Goal: Task Accomplishment & Management: Manage account settings

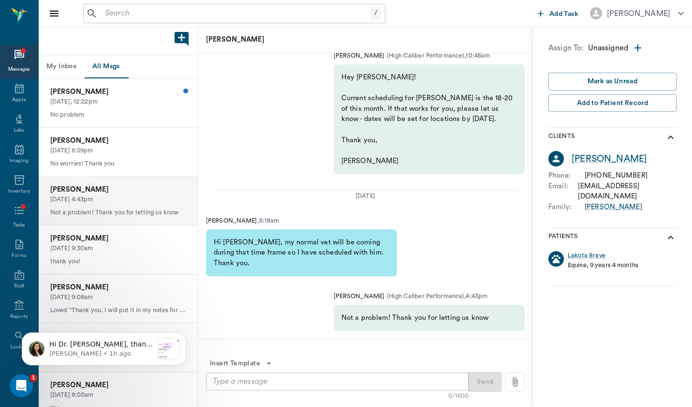
scroll to position [0, 0]
click at [125, 26] on div "/ ​ Add Task [PERSON_NAME]" at bounding box center [365, 13] width 653 height 27
click at [129, 10] on input "text" at bounding box center [236, 14] width 269 height 14
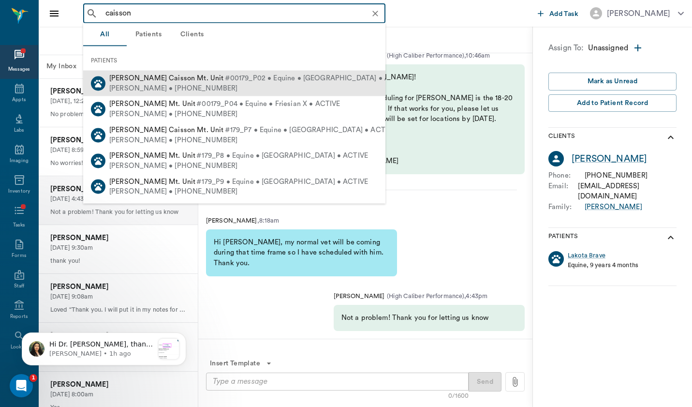
click at [144, 84] on div "[PERSON_NAME] • [PHONE_NUMBER]" at bounding box center [259, 88] width 300 height 10
type input "caisson"
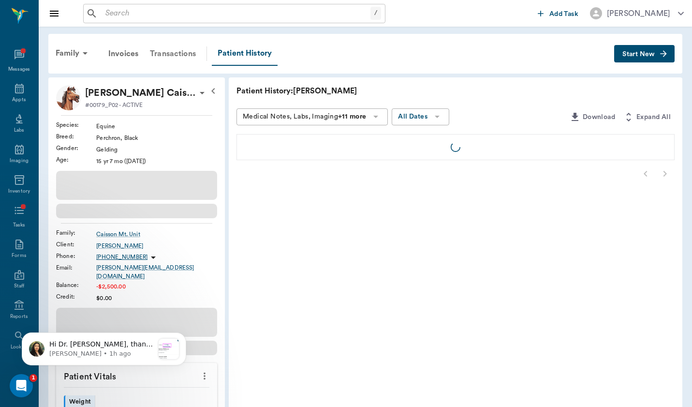
click at [166, 56] on div "Transactions" at bounding box center [173, 53] width 58 height 23
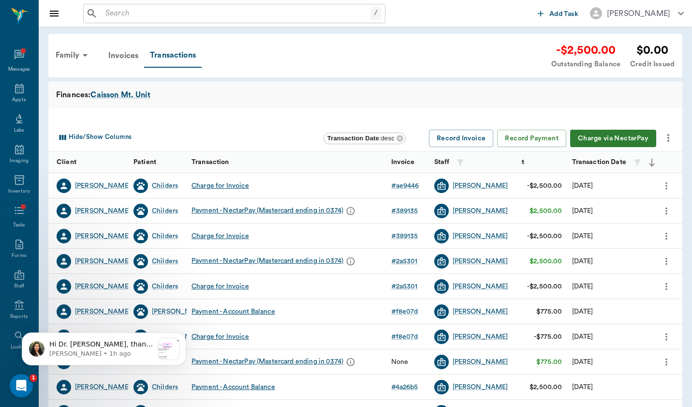
click at [671, 138] on icon "more" at bounding box center [668, 138] width 12 height 12
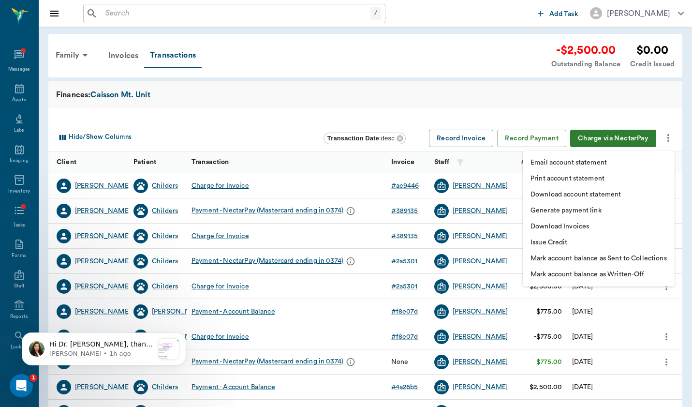
click at [653, 217] on li "Generate payment link" at bounding box center [599, 211] width 152 height 16
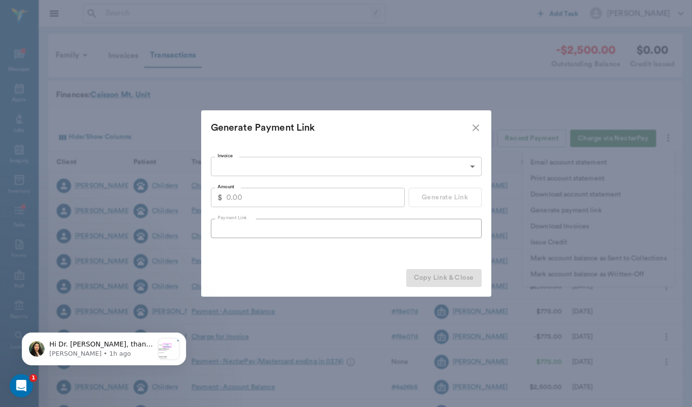
click at [439, 167] on body "/ ​ Add Task [PERSON_NAME] Nectar Messages Appts Labs Imaging Inventory Tasks F…" at bounding box center [346, 297] width 692 height 595
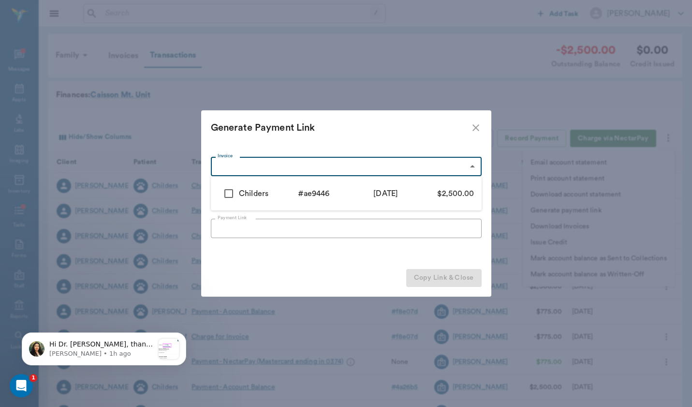
click at [432, 189] on div "$2,500.00" at bounding box center [444, 194] width 59 height 12
type input "68817f872fe912ed46ae9446"
type input "2500.00"
checkbox input "true"
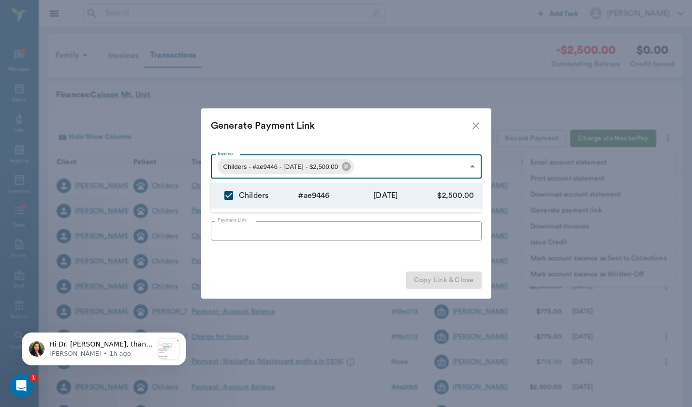
click at [446, 234] on div at bounding box center [346, 203] width 692 height 407
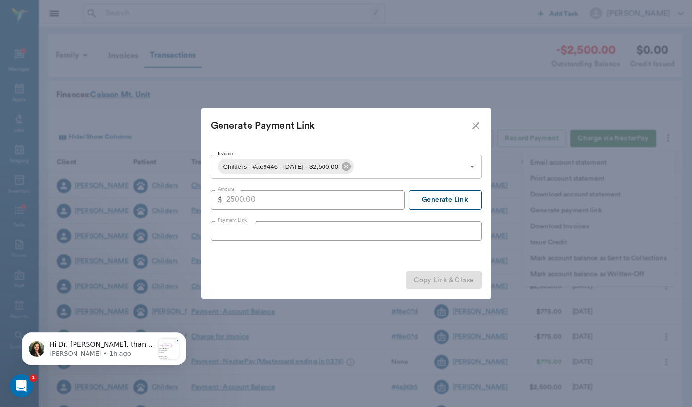
click at [457, 195] on button "Generate Link" at bounding box center [445, 199] width 73 height 19
type input "[URL][DOMAIN_NAME]"
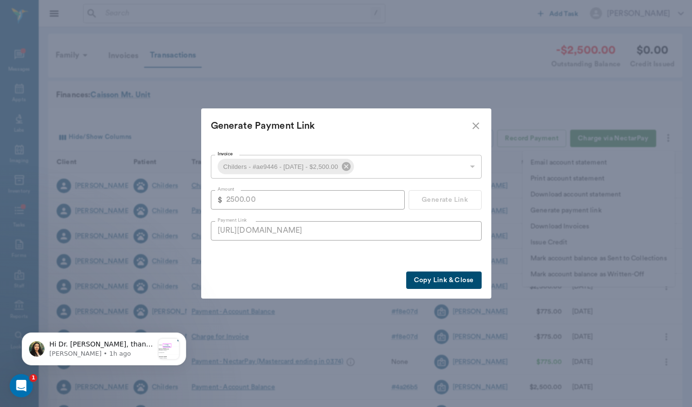
click at [456, 281] on button "Copy Link & Close" at bounding box center [443, 280] width 75 height 18
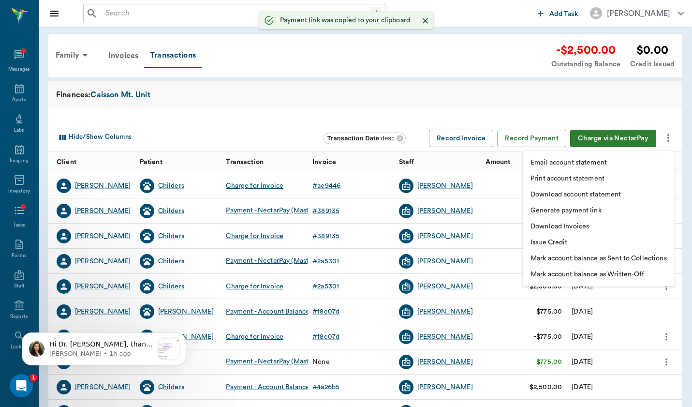
click at [187, 20] on div at bounding box center [346, 203] width 692 height 407
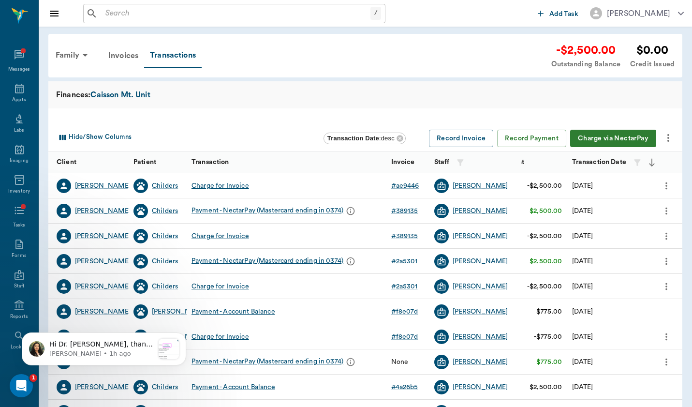
click at [189, 8] on input "text" at bounding box center [236, 14] width 269 height 14
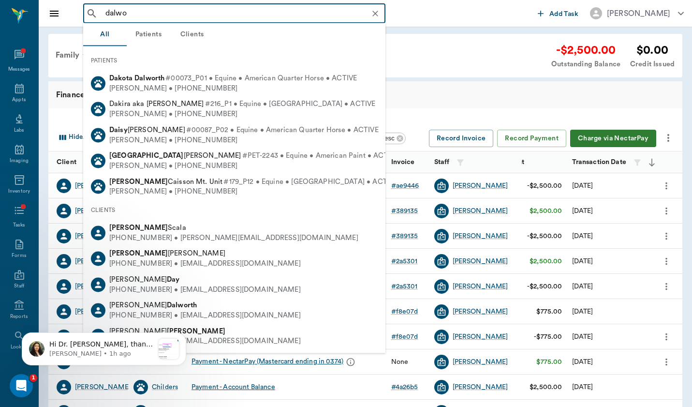
type input "dalwor"
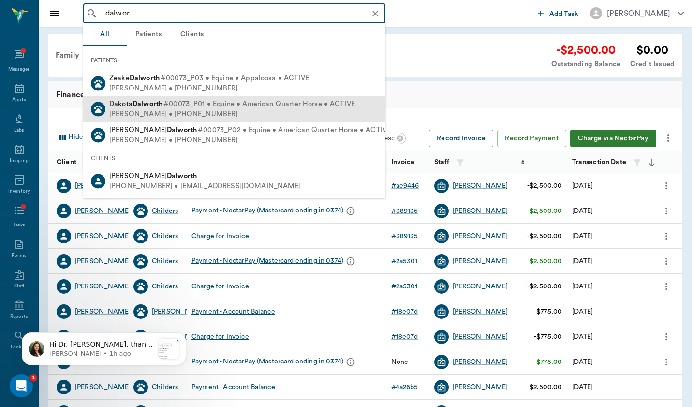
click at [165, 103] on span "#00073_P01 • Equine • American Quarter Horse • ACTIVE" at bounding box center [258, 104] width 191 height 10
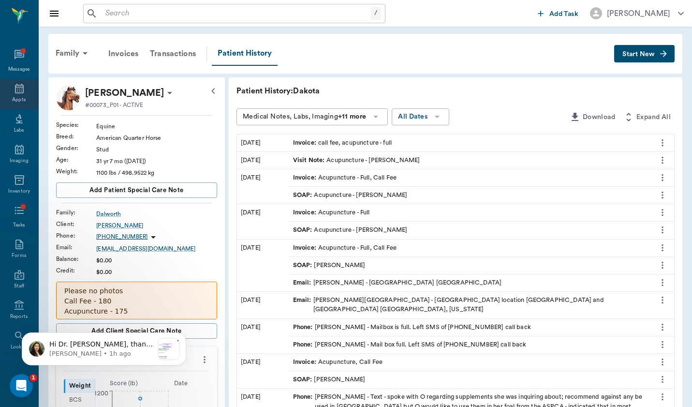
click at [26, 92] on div "Appts" at bounding box center [19, 94] width 38 height 30
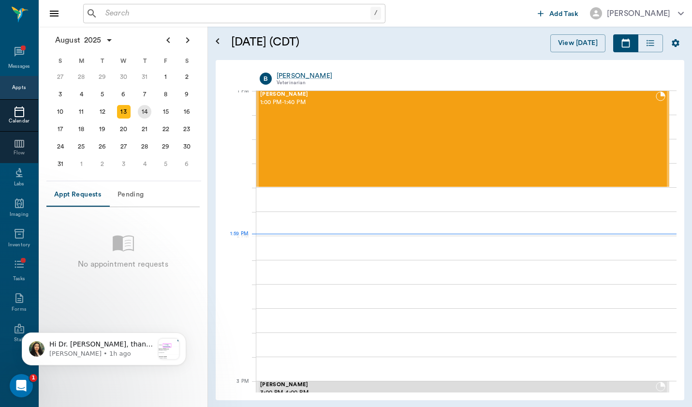
scroll to position [728, 0]
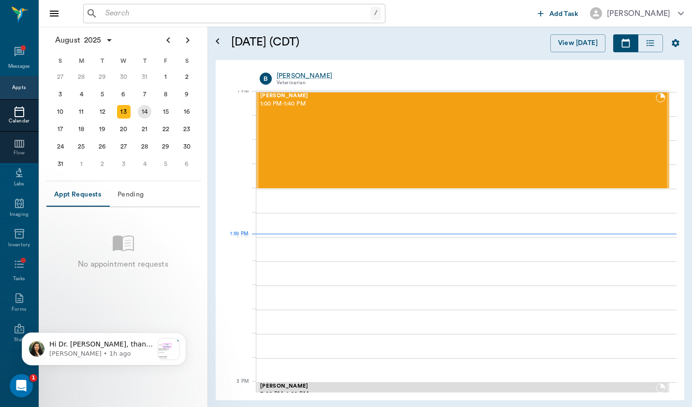
click at [138, 113] on div "14" at bounding box center [145, 112] width 14 height 14
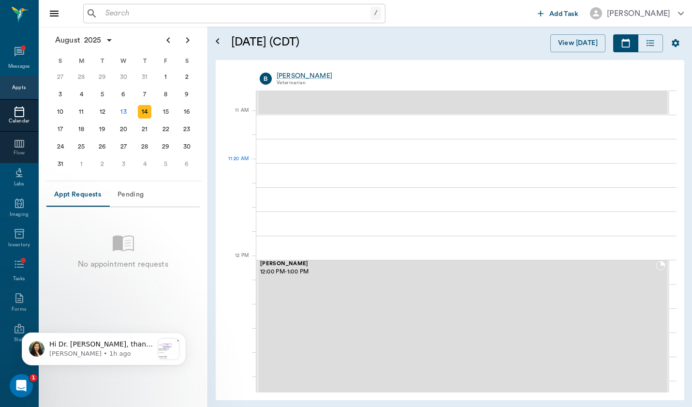
scroll to position [419, 0]
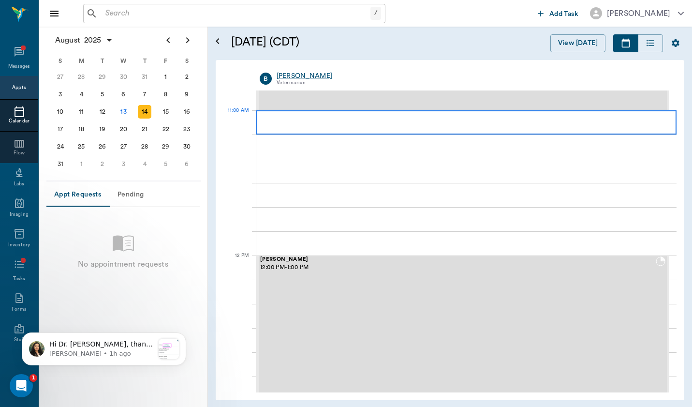
click at [378, 127] on div at bounding box center [466, 122] width 420 height 24
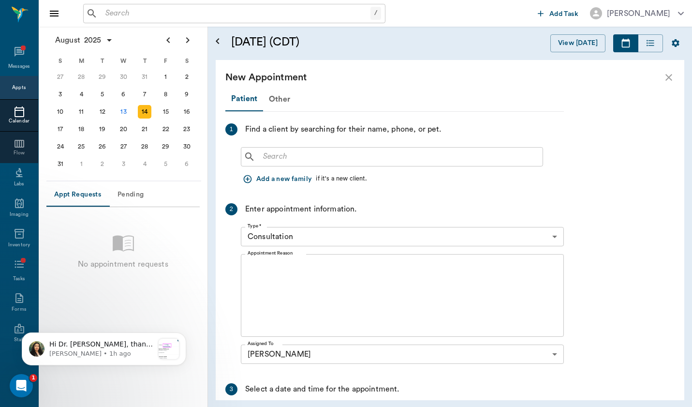
scroll to position [0, 0]
click at [278, 170] on button "Add a new family" at bounding box center [278, 179] width 75 height 18
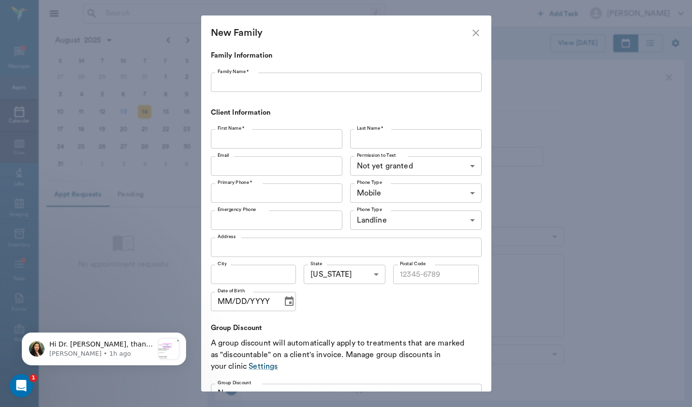
click at [287, 165] on input "Email" at bounding box center [277, 165] width 132 height 19
click at [477, 33] on icon "close" at bounding box center [476, 33] width 12 height 12
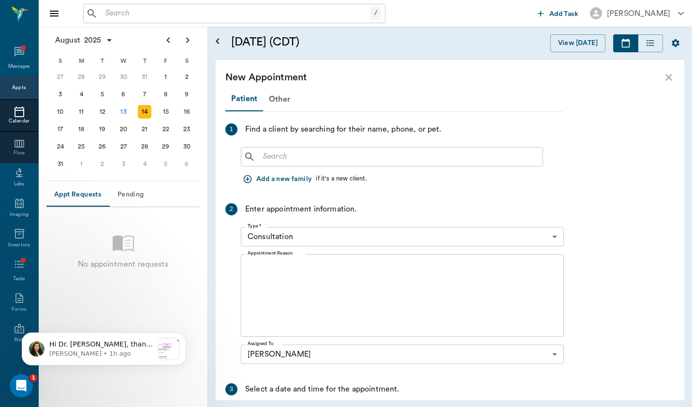
click at [372, 159] on input "text" at bounding box center [398, 157] width 279 height 14
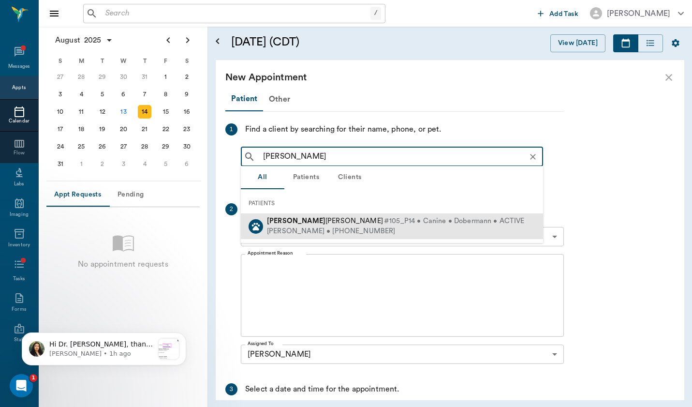
click at [362, 227] on div "[PERSON_NAME] • [PHONE_NUMBER]" at bounding box center [396, 231] width 258 height 10
type input "[PERSON_NAME]"
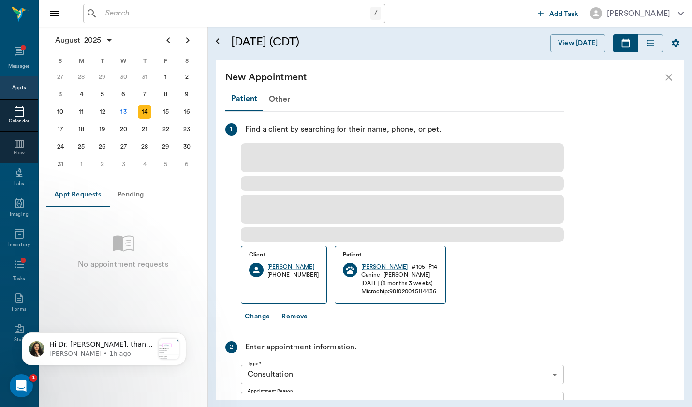
click at [357, 230] on span at bounding box center [402, 234] width 323 height 15
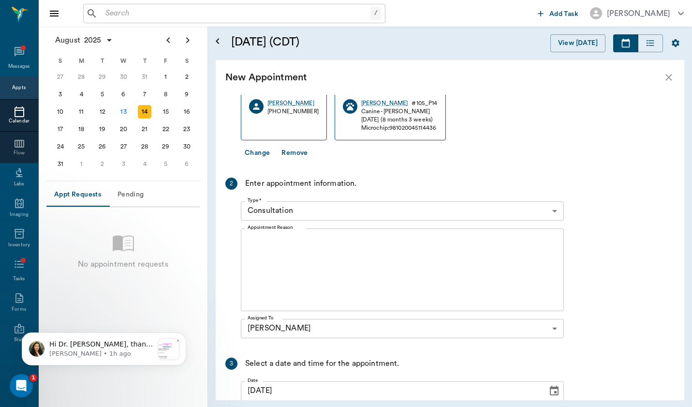
scroll to position [137, 0]
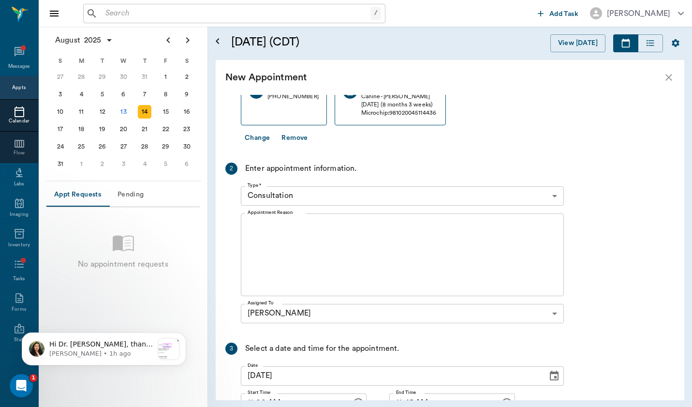
click at [394, 251] on textarea "Appointment Reason" at bounding box center [402, 254] width 309 height 67
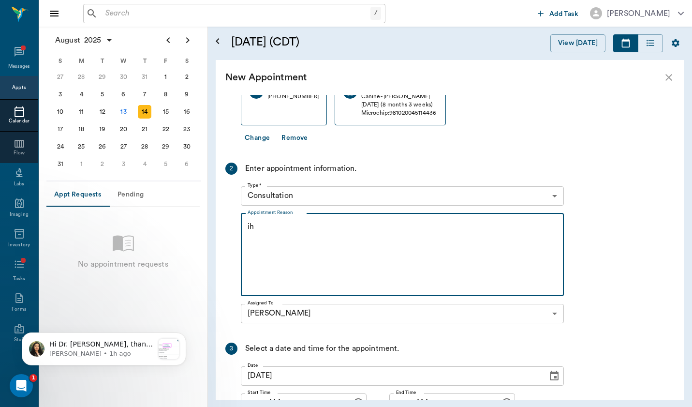
type textarea "i"
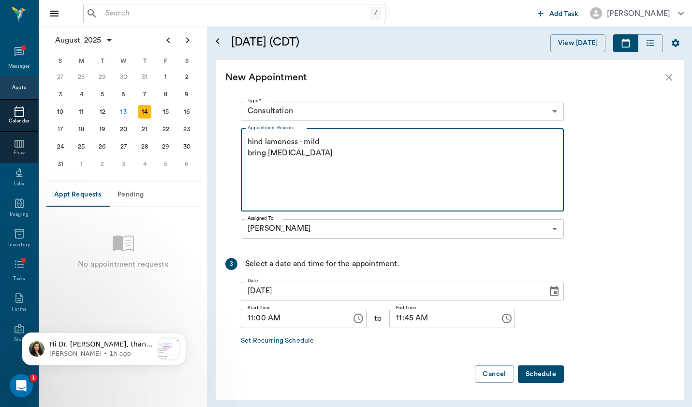
scroll to position [221, 0]
type textarea "hind lameness - mild bring [MEDICAL_DATA]"
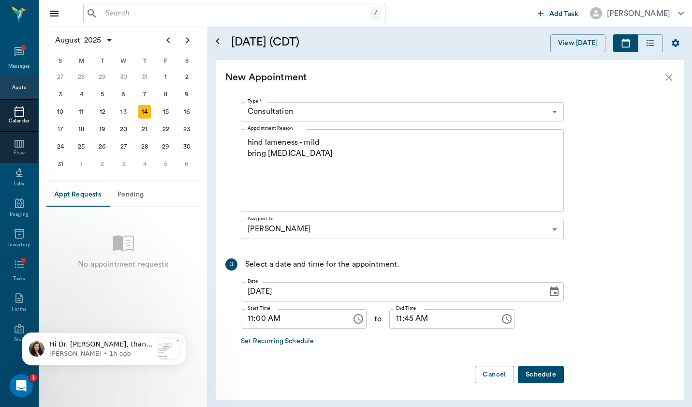
click at [546, 373] on button "Schedule" at bounding box center [541, 374] width 46 height 18
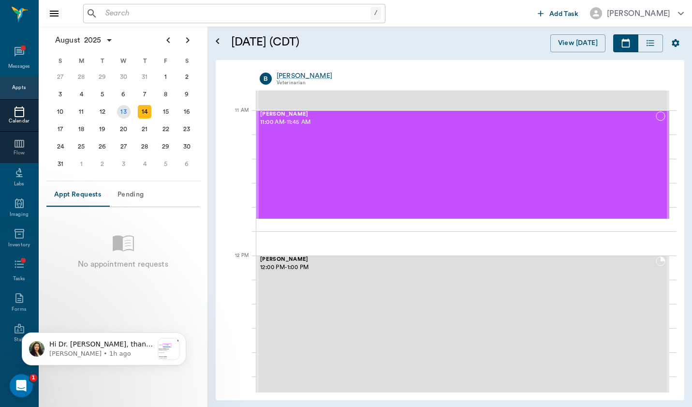
click at [128, 112] on div "13" at bounding box center [124, 112] width 14 height 14
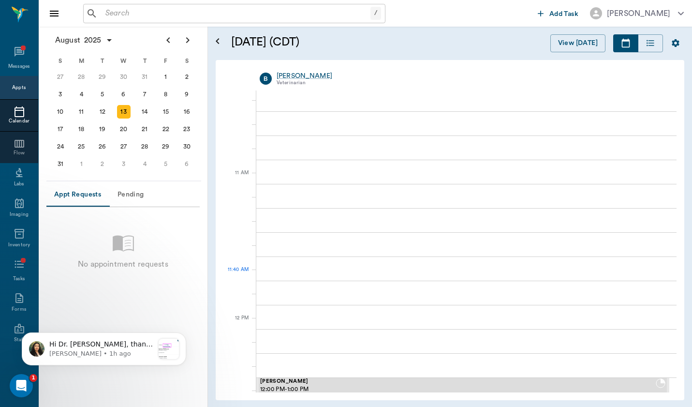
scroll to position [358, 0]
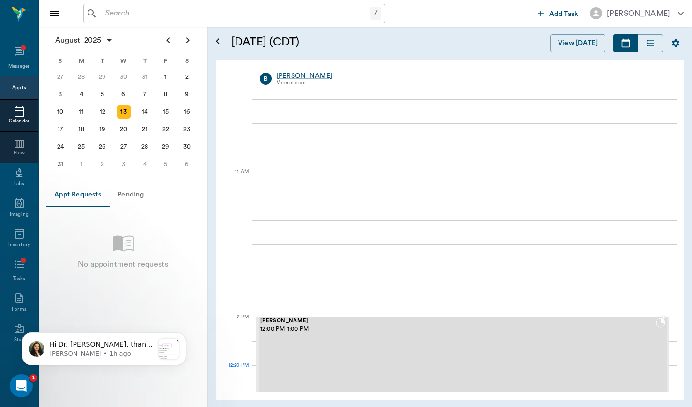
click at [350, 380] on div "[PERSON_NAME] 12:00 PM - 1:00 PM" at bounding box center [457, 389] width 395 height 143
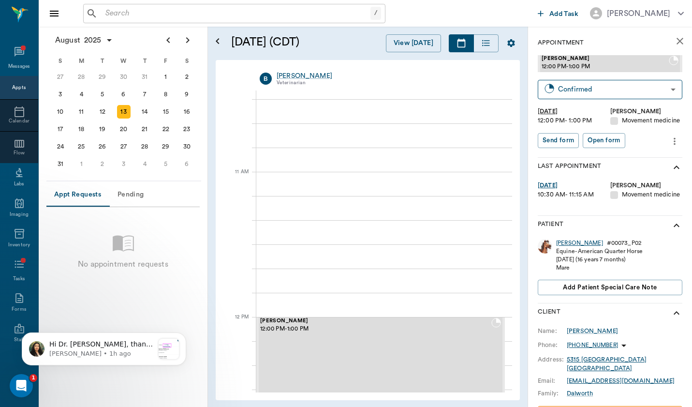
click at [562, 245] on div "[PERSON_NAME]" at bounding box center [579, 243] width 47 height 8
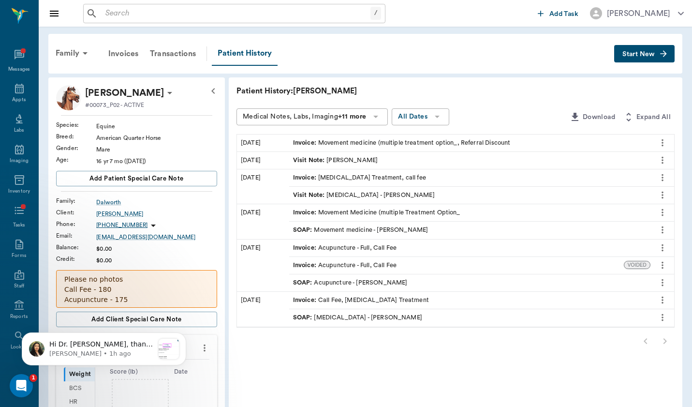
click at [658, 53] on button "Start New" at bounding box center [644, 54] width 60 height 18
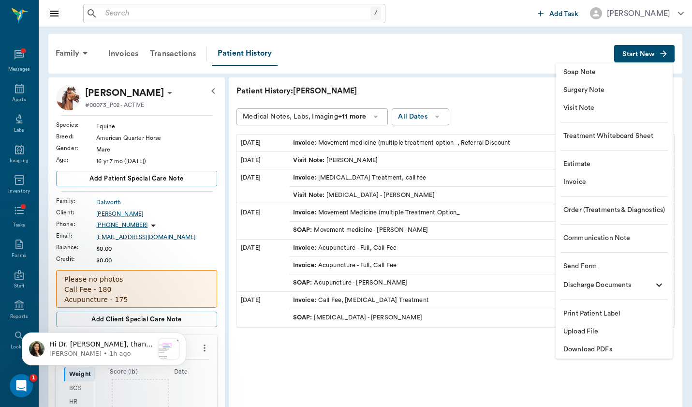
click at [636, 107] on span "Visit Note" at bounding box center [614, 108] width 102 height 10
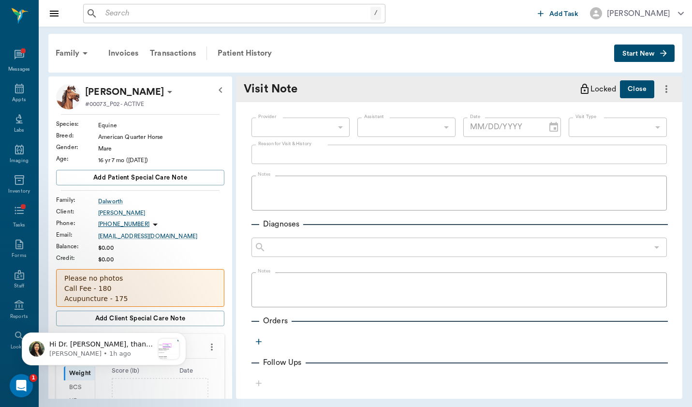
type input "649b3e03b5bc7e03f9326794"
type input "[DATE]"
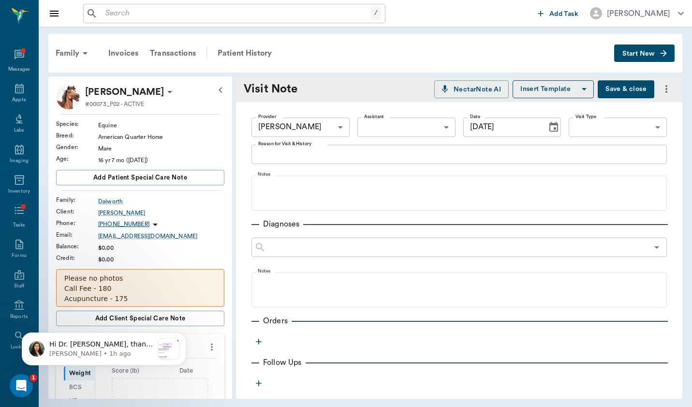
click at [641, 128] on body "/ ​ Add Task [PERSON_NAME] Nectar Messages Appts Labs Imaging Inventory Tasks F…" at bounding box center [346, 203] width 692 height 407
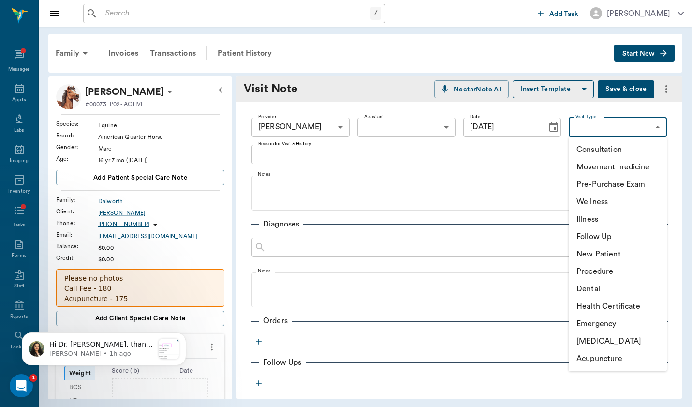
click at [636, 168] on li "Movement medicine" at bounding box center [618, 166] width 98 height 17
type input "6656c4aef87a612ea34fb244"
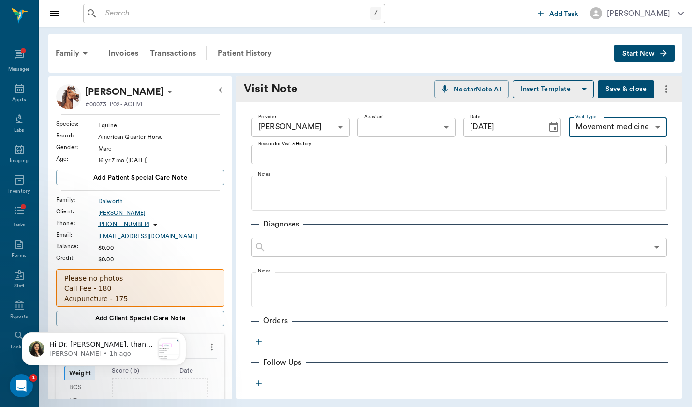
click at [328, 146] on div "x Reason for Visit & History" at bounding box center [458, 154] width 415 height 19
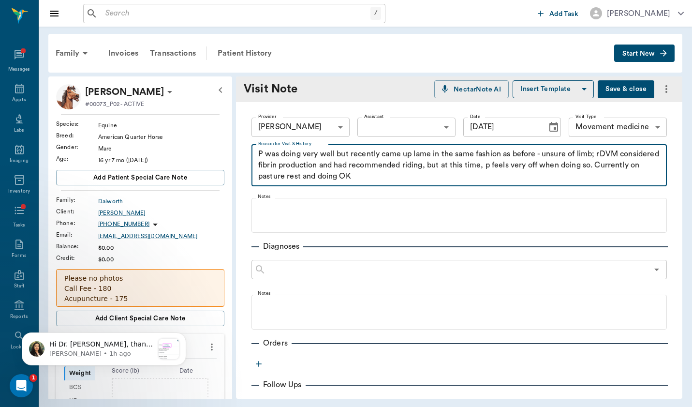
type textarea "P was doing very well but recently came up lame in the same fashion as before -…"
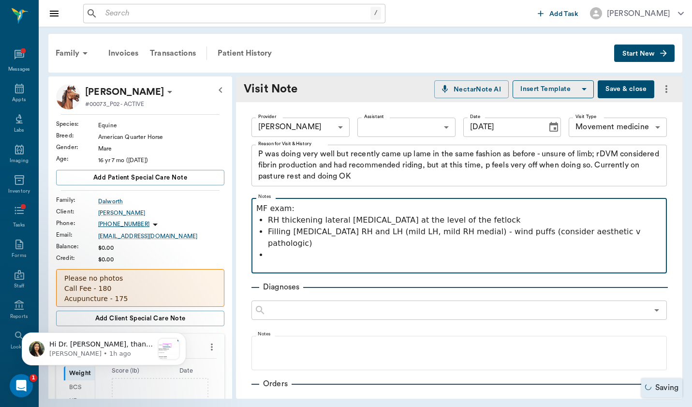
click at [264, 209] on p "MF exam:" at bounding box center [459, 209] width 406 height 12
click at [268, 209] on p "MFmovement exam:" at bounding box center [459, 209] width 406 height 12
click at [329, 249] on p at bounding box center [465, 255] width 394 height 12
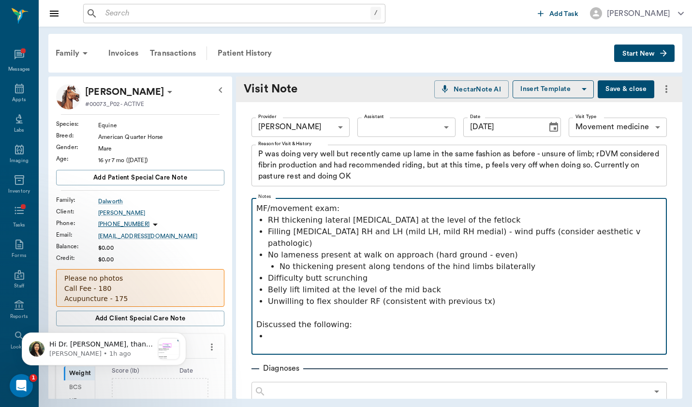
click at [490, 295] on p "Unwilling to flex shoulder RF (consistent with previous tx)" at bounding box center [465, 301] width 394 height 12
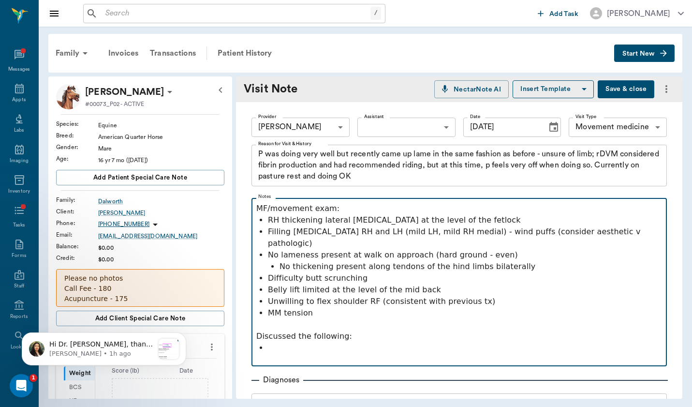
click at [413, 342] on p at bounding box center [465, 348] width 394 height 12
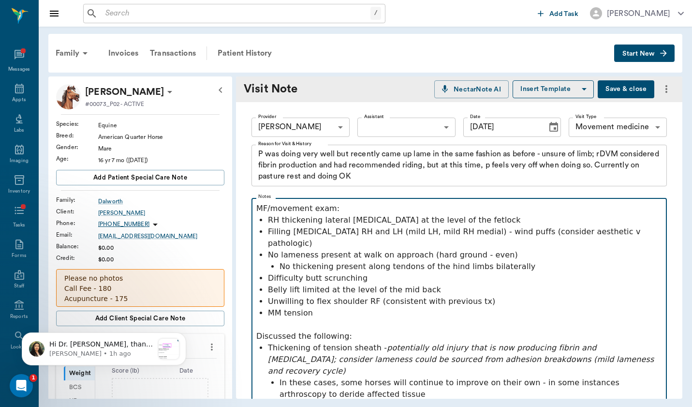
click at [292, 377] on p "In these cases, some horses will continue to improve on their own - in some ins…" at bounding box center [470, 388] width 382 height 23
click at [374, 377] on p "In these cases, some horses will continue to improve on their own - in some ins…" at bounding box center [470, 388] width 382 height 23
click at [409, 377] on p "In these cases, some horses will continue to improve on their own - in some ins…" at bounding box center [470, 388] width 382 height 23
click at [585, 377] on p "In these cases, some horses will continue to improve on their own - in some ins…" at bounding box center [470, 394] width 382 height 35
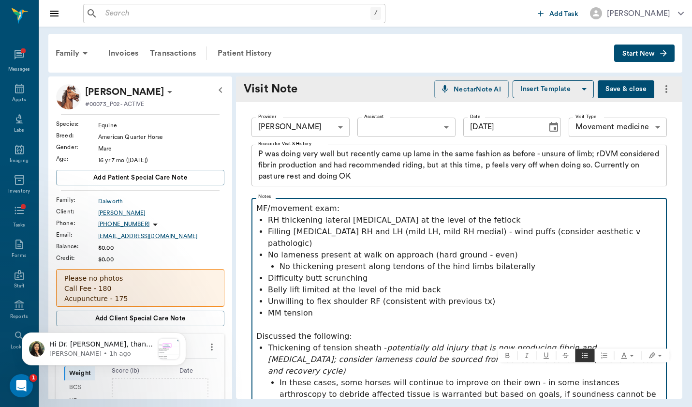
click at [337, 379] on p "In these cases, some horses will continue to improve on their own - in some ins…" at bounding box center [470, 394] width 382 height 35
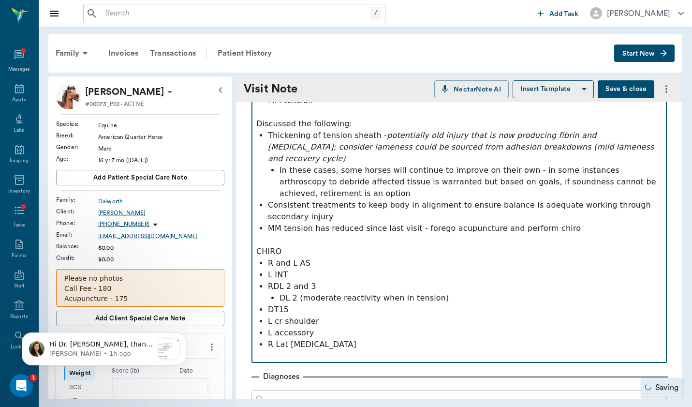
scroll to position [217, 0]
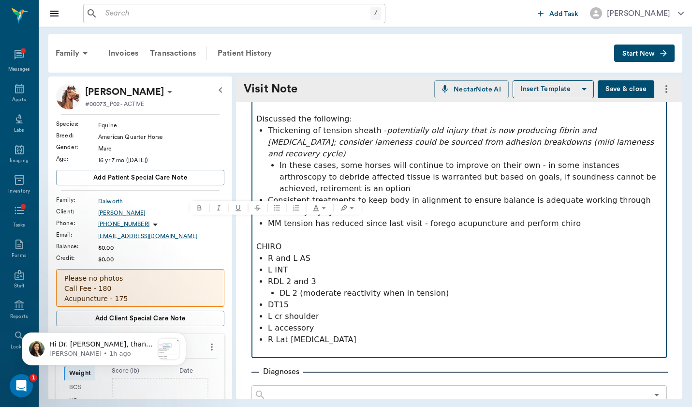
drag, startPoint x: 270, startPoint y: 219, endPoint x: 245, endPoint y: 218, distance: 25.7
click at [245, 218] on div "Provider [PERSON_NAME] 649b3e03b5bc7e03f9326794 Provider Assistant ​ Assistant …" at bounding box center [459, 288] width 446 height 807
click at [417, 299] on p "DT15" at bounding box center [465, 305] width 394 height 12
click at [406, 334] on p "R Lat [MEDICAL_DATA]" at bounding box center [465, 340] width 394 height 12
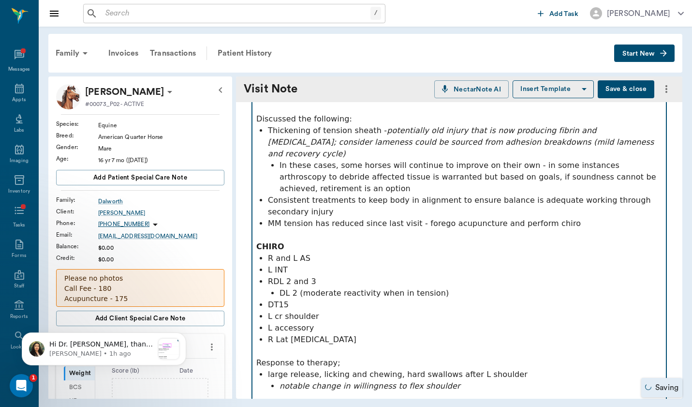
click at [269, 368] on p "large release, licking and chewing, hard swallows after L shoulder" at bounding box center [465, 374] width 394 height 12
click at [286, 381] on em "notable change in willingness to flex shoulder" at bounding box center [369, 385] width 181 height 9
drag, startPoint x: 342, startPoint y: 338, endPoint x: 212, endPoint y: 337, distance: 129.6
click at [212, 338] on div "[PERSON_NAME] #00073_P02 - ACTIVE Species : Equine Breed : American Quarter Hor…" at bounding box center [365, 237] width 634 height 322
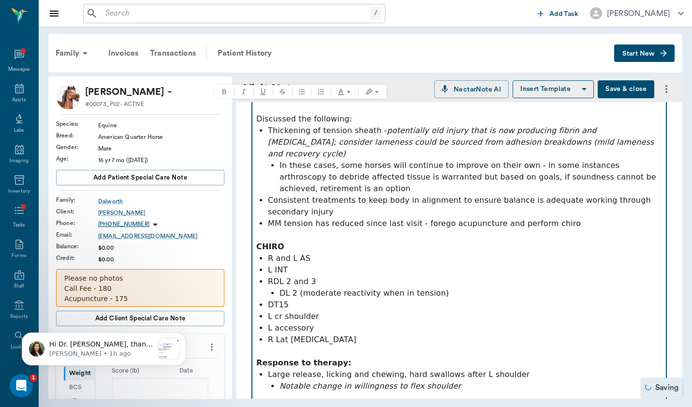
drag, startPoint x: 359, startPoint y: 110, endPoint x: 224, endPoint y: 102, distance: 135.6
click at [223, 105] on div "[PERSON_NAME] #00073_P02 - ACTIVE Species : Equine Breed : American Quarter Hor…" at bounding box center [365, 237] width 634 height 322
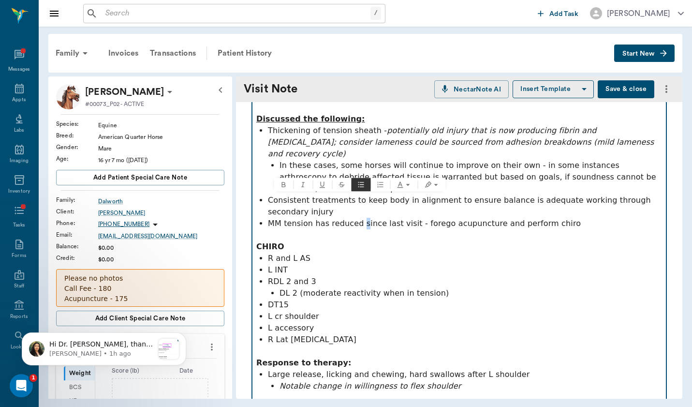
click at [360, 218] on p "MM tension has reduced since last visit - forego acupuncture and perform chiro" at bounding box center [465, 224] width 394 height 12
click at [362, 276] on p "RDL 2 and 3" at bounding box center [465, 282] width 394 height 12
click at [456, 380] on p "Notable change in willingness to flex shoulder" at bounding box center [470, 386] width 382 height 12
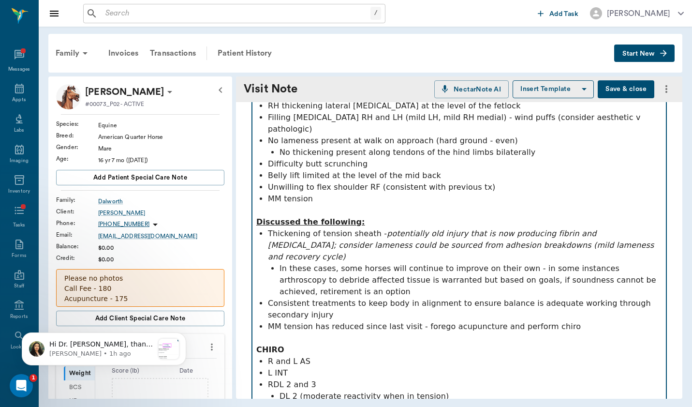
scroll to position [97, 0]
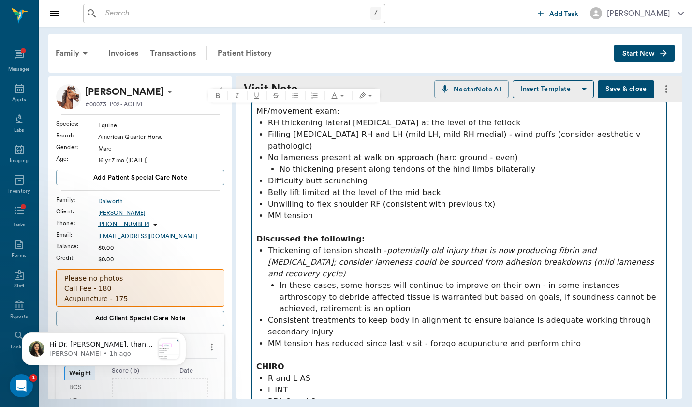
drag, startPoint x: 337, startPoint y: 109, endPoint x: 234, endPoint y: 104, distance: 103.1
click at [234, 104] on div "[PERSON_NAME] #00073_P02 - ACTIVE Species : Equine Breed : American Quarter Hor…" at bounding box center [365, 237] width 634 height 322
click at [370, 210] on p "MM tension" at bounding box center [465, 216] width 394 height 12
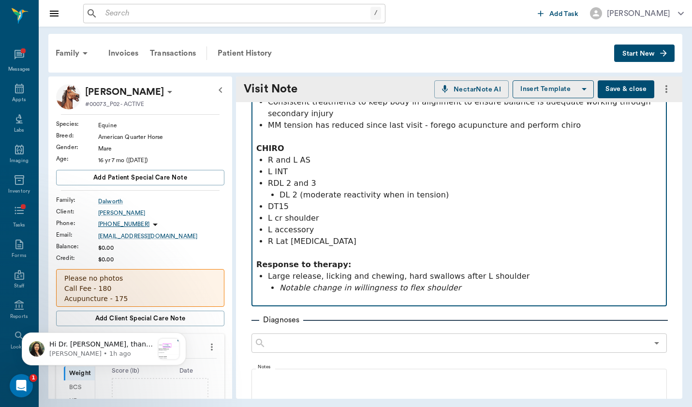
scroll to position [317, 0]
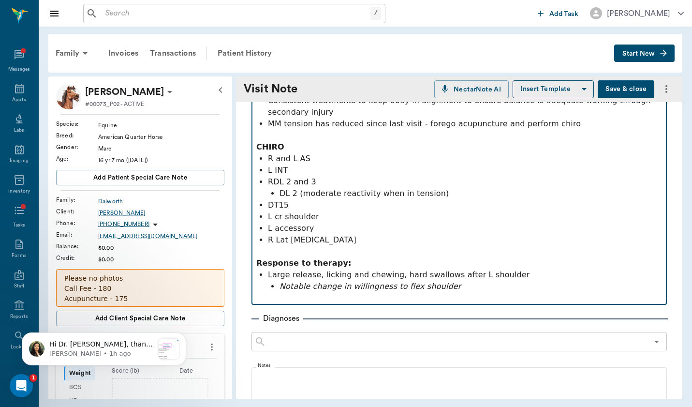
click at [449, 280] on p "Notable change in willingness to flex shoulder" at bounding box center [470, 286] width 382 height 12
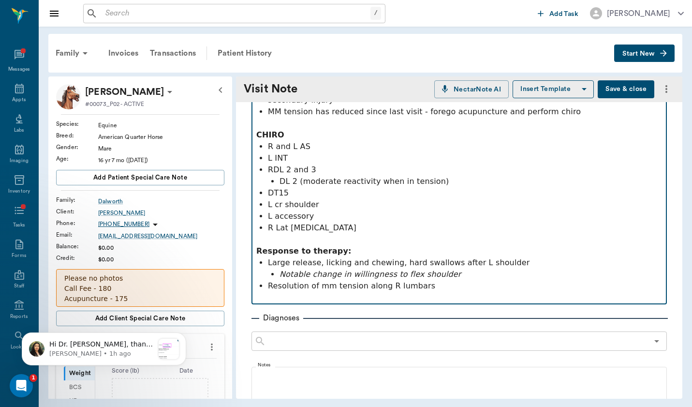
scroll to position [327, 0]
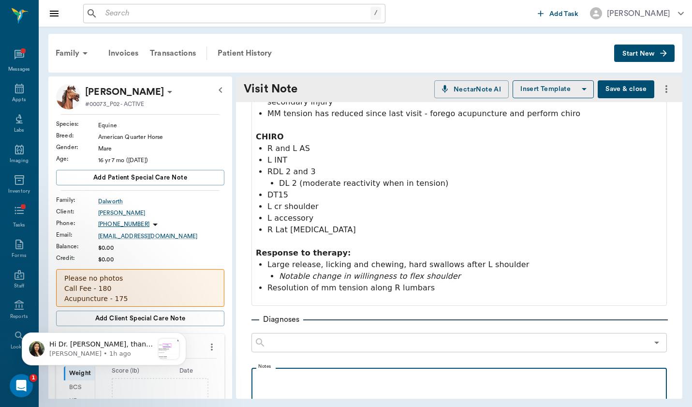
click at [368, 372] on div at bounding box center [459, 384] width 406 height 24
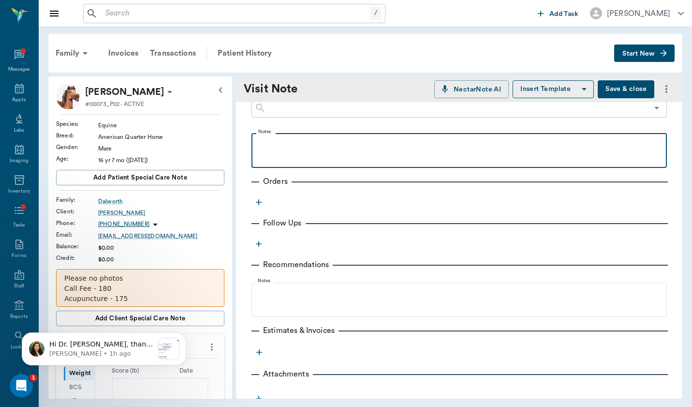
scroll to position [561, 0]
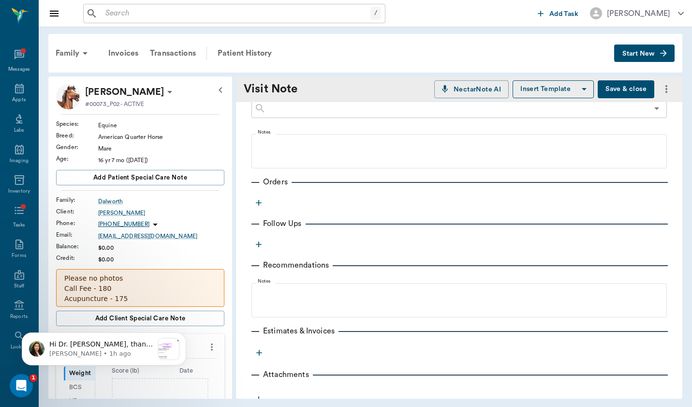
click at [257, 200] on icon "button" at bounding box center [259, 203] width 6 height 6
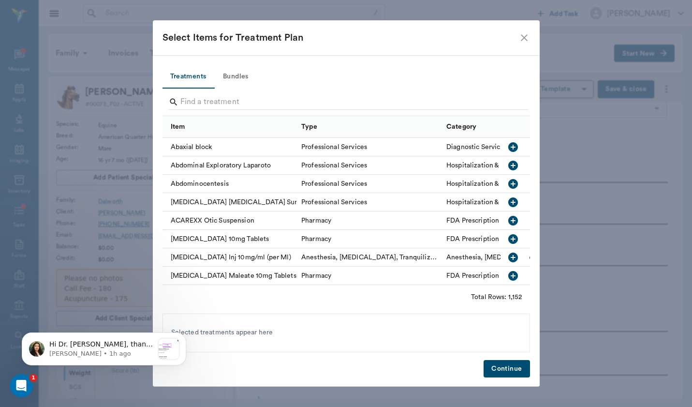
click at [273, 94] on div at bounding box center [348, 102] width 359 height 25
click at [261, 102] on input "Search" at bounding box center [346, 101] width 333 height 15
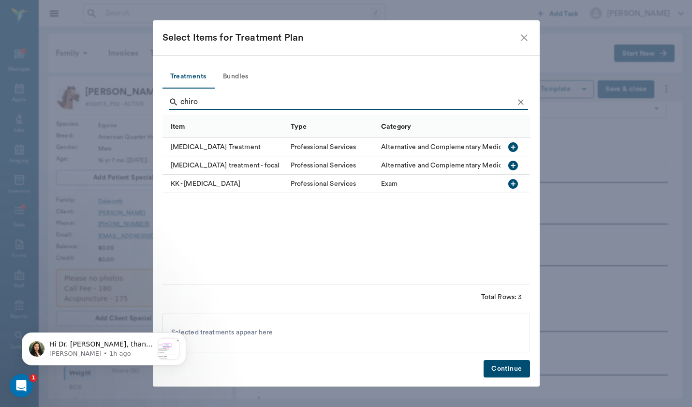
click at [233, 142] on div "[MEDICAL_DATA] Treatment" at bounding box center [223, 147] width 123 height 18
drag, startPoint x: 221, startPoint y: 107, endPoint x: 216, endPoint y: 101, distance: 8.2
click at [216, 101] on input "chiro" at bounding box center [346, 101] width 333 height 15
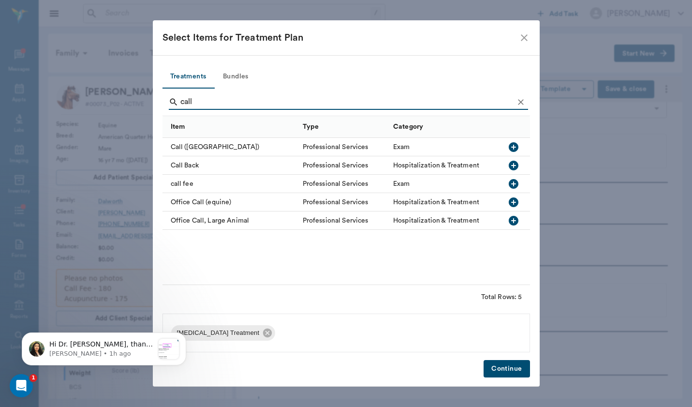
type input "call"
click at [183, 183] on div "call fee" at bounding box center [229, 184] width 135 height 18
click at [513, 373] on button "Continue" at bounding box center [506, 369] width 46 height 18
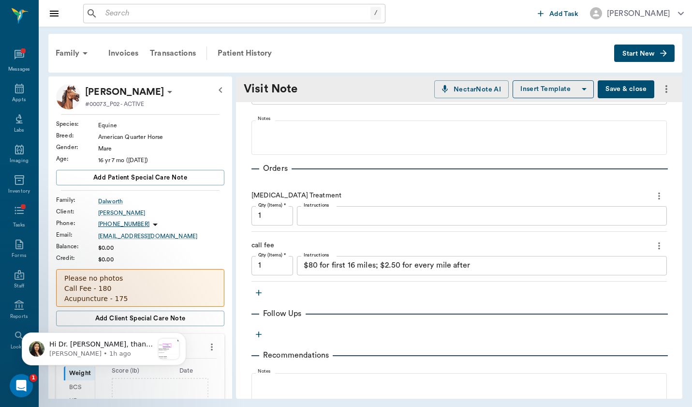
scroll to position [577, 0]
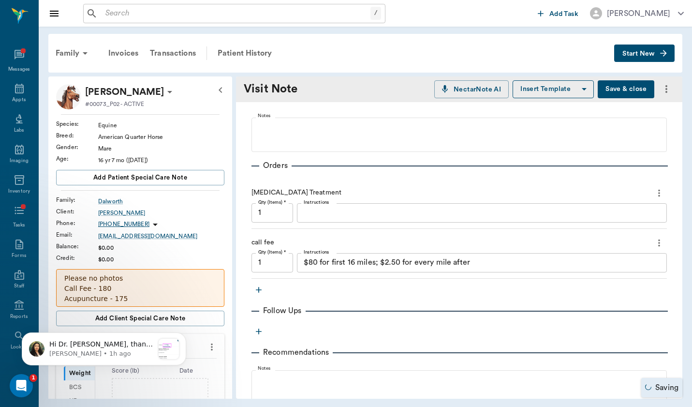
click at [392, 257] on textarea "$80 for first 16 miles; $2.50 for every mile after" at bounding box center [482, 262] width 356 height 11
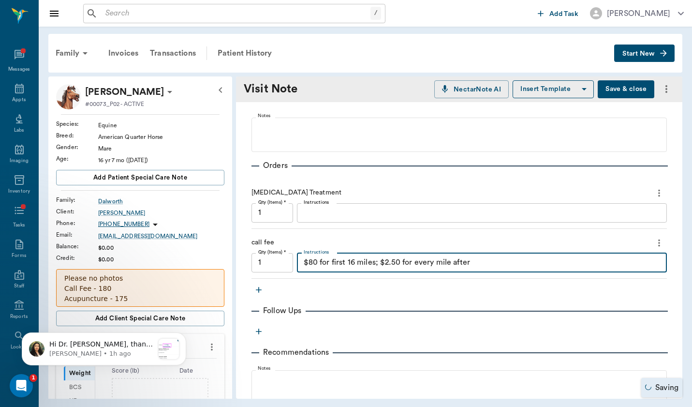
click at [392, 257] on textarea "$80 for first 16 miles; $2.50 for every mile after" at bounding box center [482, 262] width 356 height 11
type textarea "$80 for first 16 miles; $2.50 for every mile"
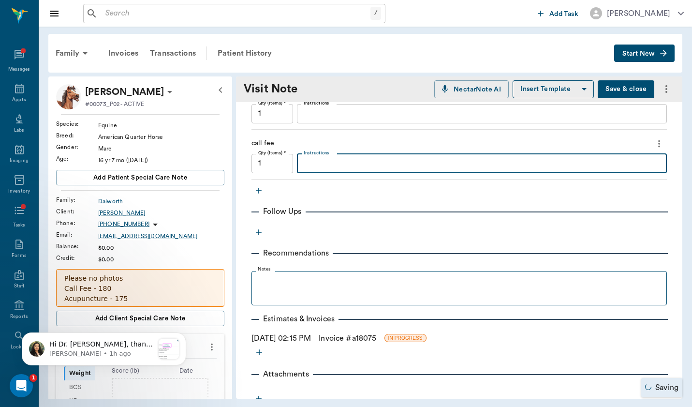
scroll to position [676, 0]
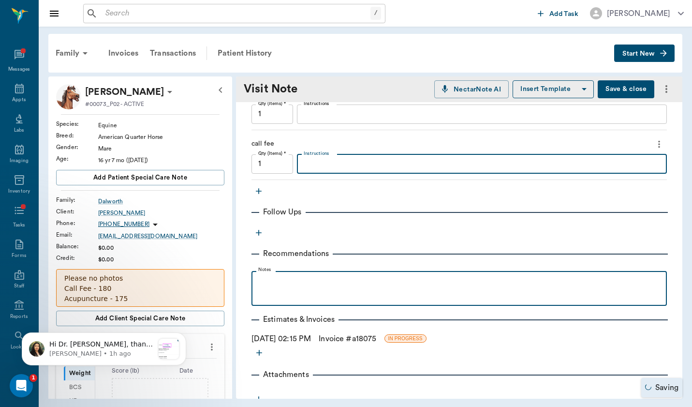
click at [305, 276] on div at bounding box center [459, 288] width 406 height 24
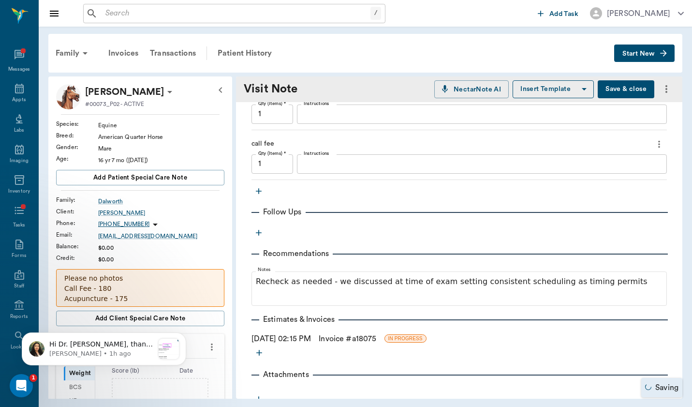
click at [343, 333] on link "Invoice # a18075" at bounding box center [348, 339] width 58 height 12
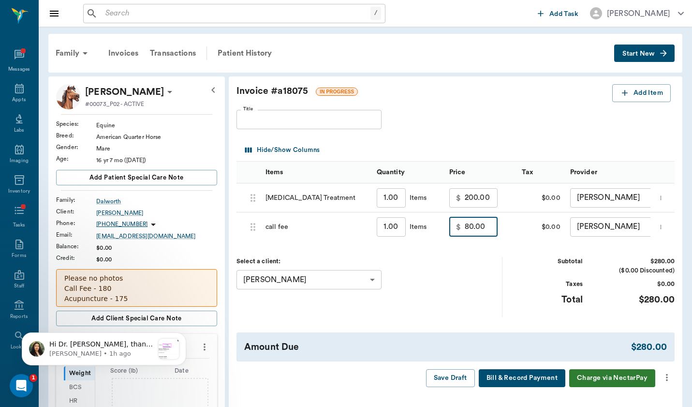
click at [465, 226] on input "80.00" at bounding box center [481, 226] width 33 height 19
type input "180.00"
click at [450, 279] on div "Select a client: [PERSON_NAME] 64b2b562aa1cb793b3b1c8dc ​" at bounding box center [369, 286] width 266 height 59
click at [142, 55] on div "Invoices" at bounding box center [123, 53] width 42 height 23
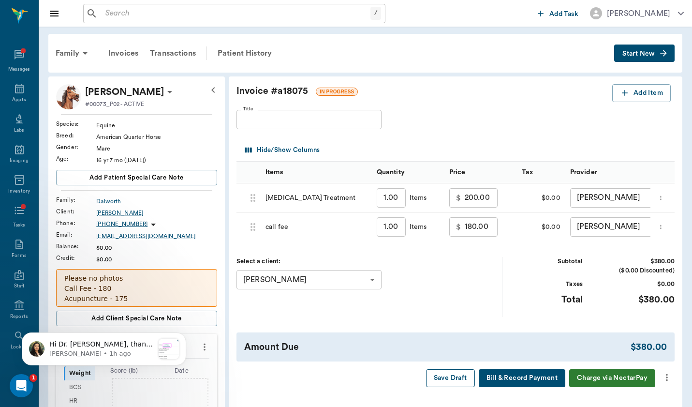
click at [439, 374] on button "Save Draft" at bounding box center [450, 378] width 49 height 18
click at [113, 51] on div "Invoices" at bounding box center [123, 53] width 42 height 23
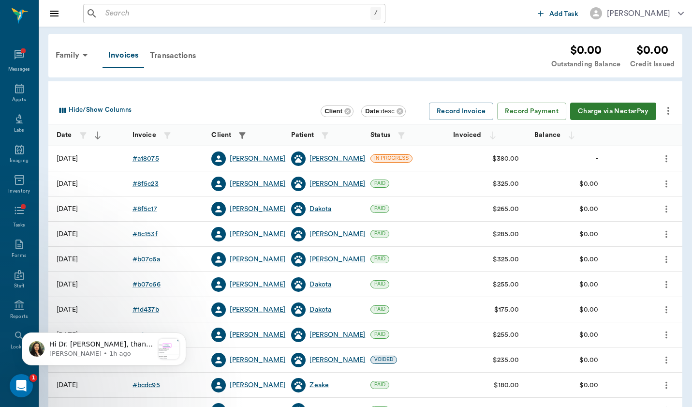
click at [200, 87] on div at bounding box center [365, 88] width 634 height 15
click at [141, 210] on div "# 8f5c17" at bounding box center [144, 209] width 25 height 10
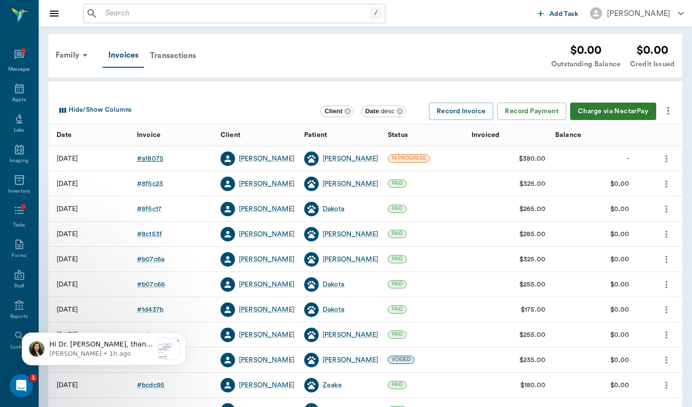
click at [157, 160] on div "# a18075" at bounding box center [150, 159] width 27 height 10
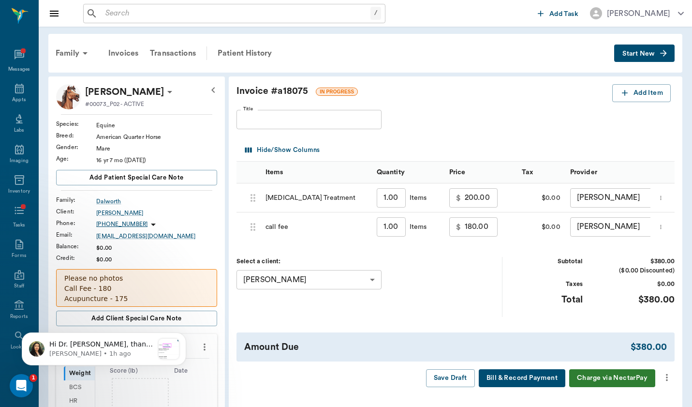
click at [665, 376] on icon "more" at bounding box center [666, 377] width 11 height 12
click at [655, 393] on li "Bill Only" at bounding box center [626, 388] width 97 height 18
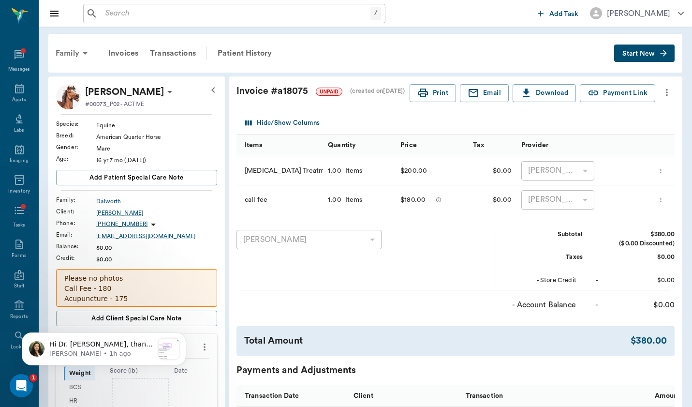
click at [61, 56] on div "Family" at bounding box center [73, 53] width 47 height 23
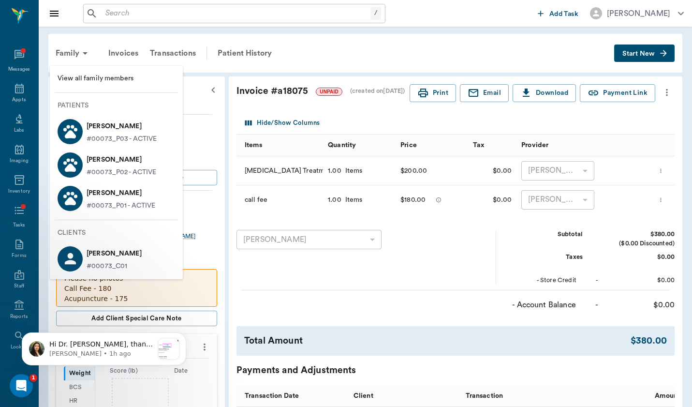
click at [93, 198] on p "[PERSON_NAME]" at bounding box center [121, 192] width 69 height 15
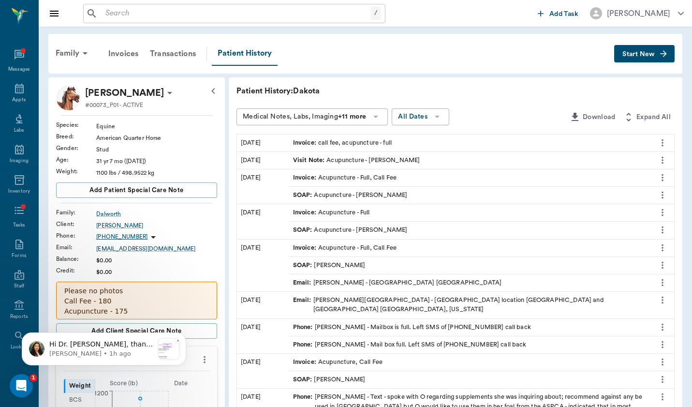
click at [320, 146] on div "Invoice : call fee, acupuncture - full" at bounding box center [342, 142] width 99 height 9
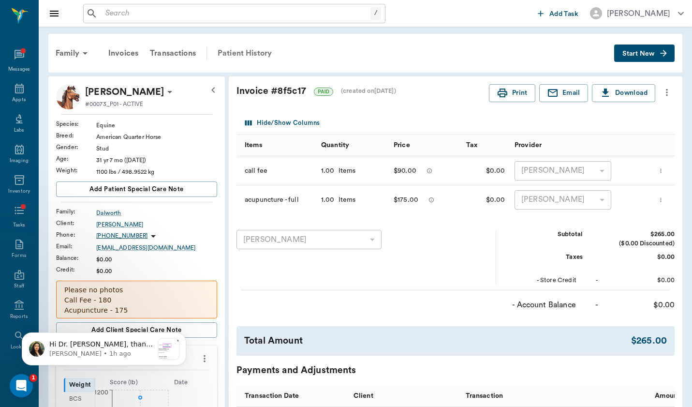
click at [258, 48] on div "Patient History" at bounding box center [245, 53] width 66 height 23
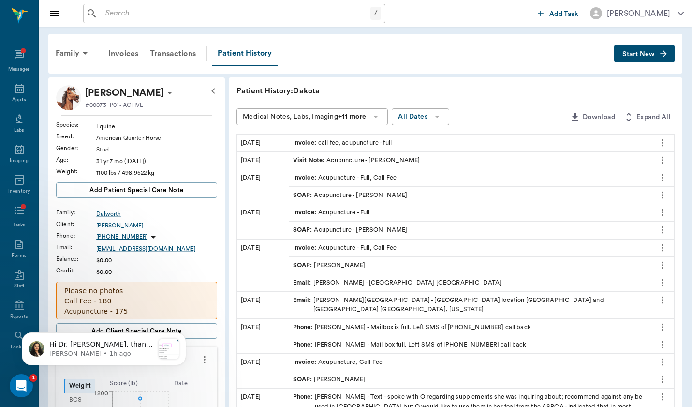
click at [344, 161] on div "Visit Note : Acupuncture - [PERSON_NAME]" at bounding box center [356, 160] width 127 height 9
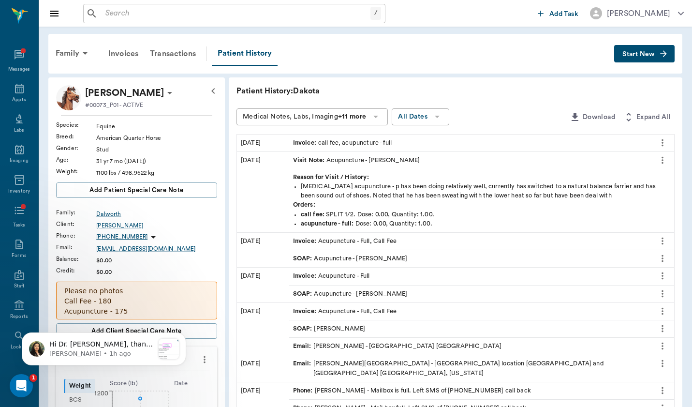
click at [657, 56] on button "Start New" at bounding box center [644, 54] width 60 height 18
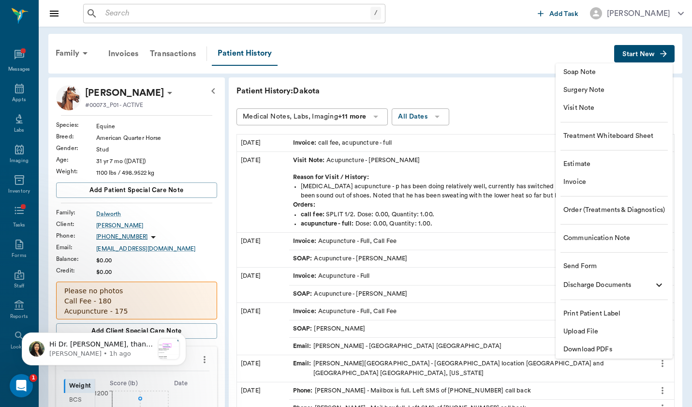
click at [635, 102] on li "Visit Note" at bounding box center [613, 108] width 117 height 18
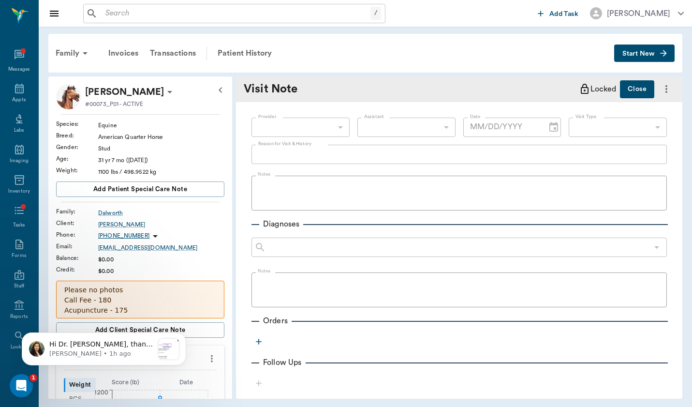
type input "649b3e03b5bc7e03f9326794"
type input "[DATE]"
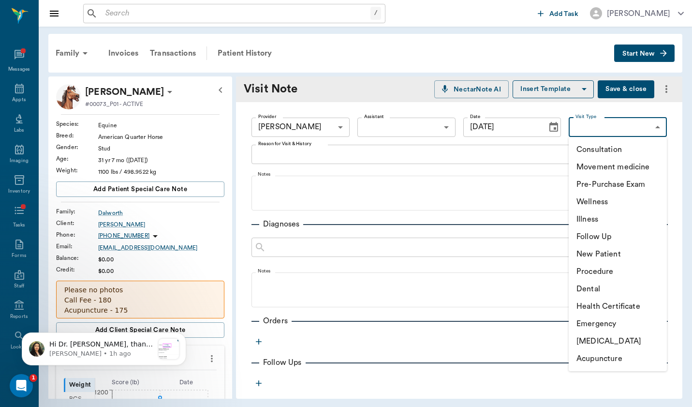
click at [659, 130] on body "/ ​ Add Task [PERSON_NAME] Nectar Messages Appts Labs Imaging Inventory Tasks F…" at bounding box center [346, 203] width 692 height 407
click at [612, 354] on li "Acupuncture" at bounding box center [618, 358] width 98 height 17
type input "65d2c202a8044d23520120cf"
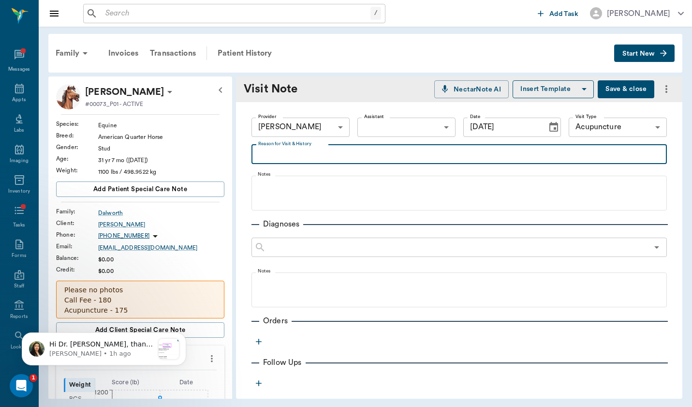
click at [378, 151] on textarea "Reason for Visit & History" at bounding box center [459, 153] width 402 height 11
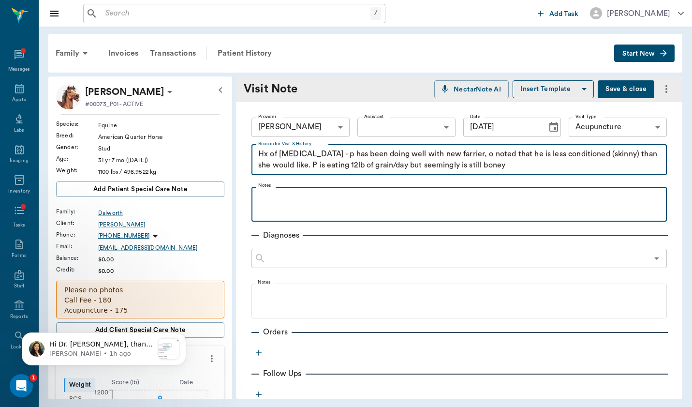
click at [282, 194] on p at bounding box center [459, 197] width 406 height 12
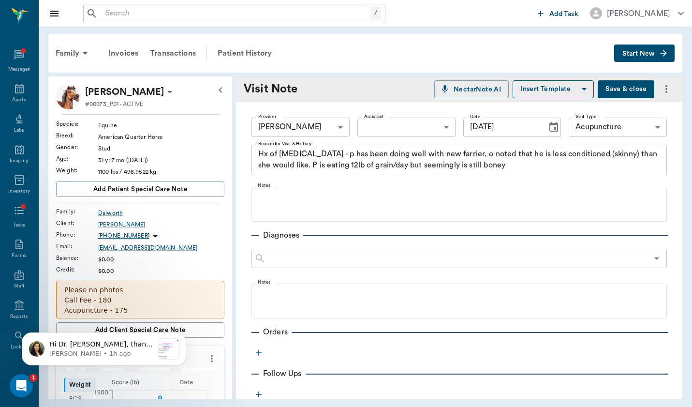
click at [505, 160] on textarea "Hx of [MEDICAL_DATA] - p has been doing well with new farrier, o noted that he …" at bounding box center [459, 159] width 402 height 22
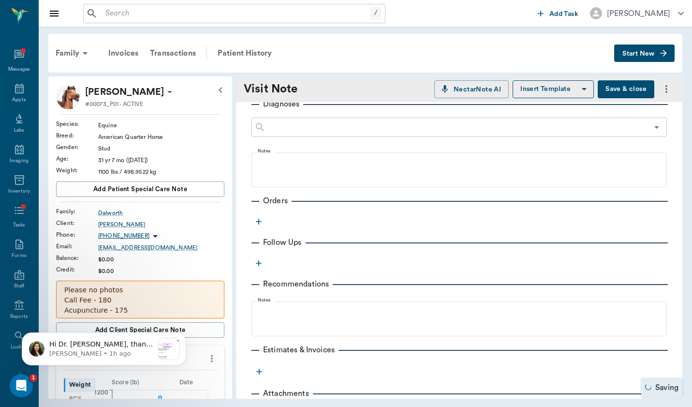
scroll to position [154, 0]
type textarea "Hx of [MEDICAL_DATA] - p has been doing well with new farrier, o noted that he …"
click at [259, 219] on icon "button" at bounding box center [259, 221] width 6 height 6
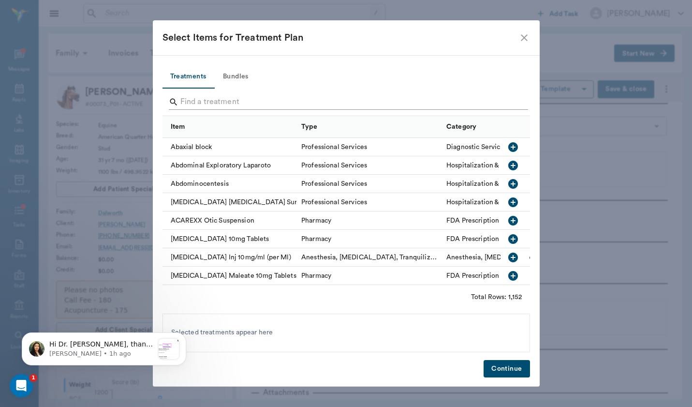
click at [246, 96] on input "Search" at bounding box center [346, 101] width 333 height 15
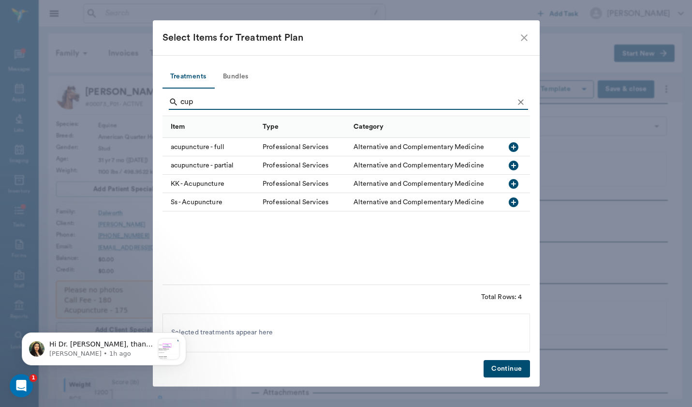
drag, startPoint x: 246, startPoint y: 96, endPoint x: 227, endPoint y: 148, distance: 55.1
click at [227, 148] on div "acupuncture - full" at bounding box center [210, 147] width 96 height 18
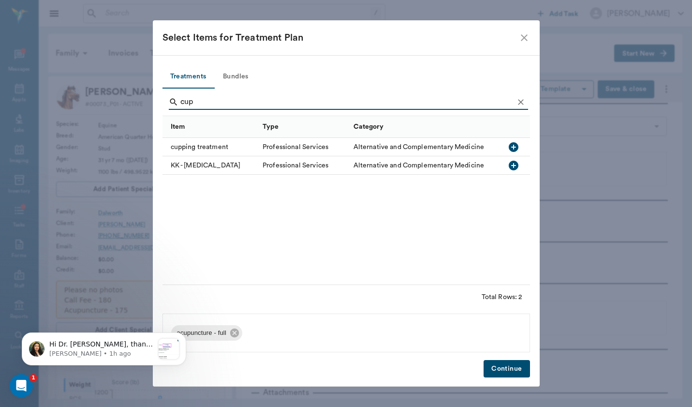
drag, startPoint x: 220, startPoint y: 131, endPoint x: 207, endPoint y: 102, distance: 30.9
click at [207, 102] on input "cup" at bounding box center [346, 101] width 333 height 15
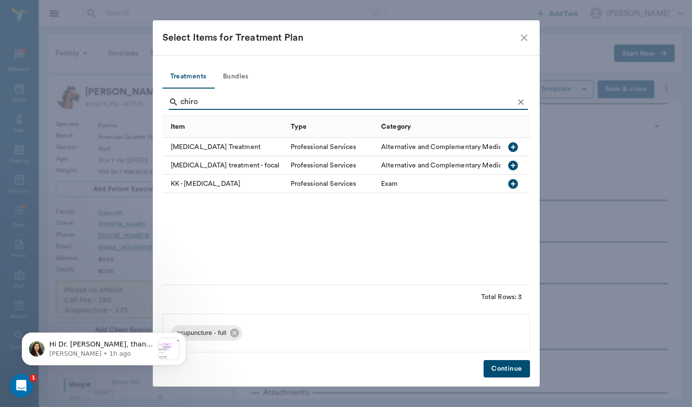
type input "chiro"
click at [214, 164] on div "[MEDICAL_DATA] treatment - focal" at bounding box center [223, 165] width 123 height 18
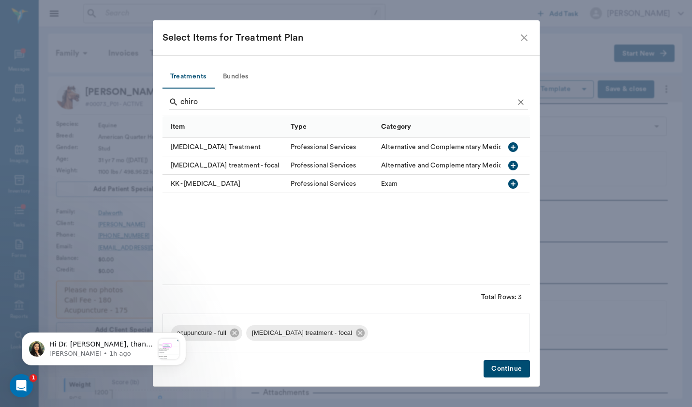
drag, startPoint x: 257, startPoint y: 120, endPoint x: 506, endPoint y: 370, distance: 352.8
click at [506, 370] on button "Continue" at bounding box center [506, 369] width 46 height 18
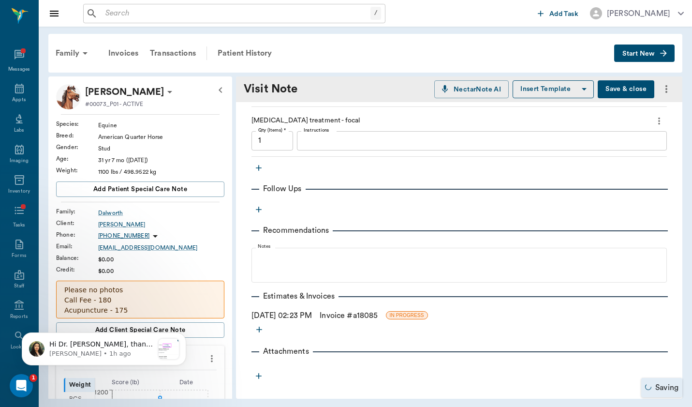
scroll to position [310, 0]
click at [253, 165] on button "button" at bounding box center [258, 168] width 15 height 15
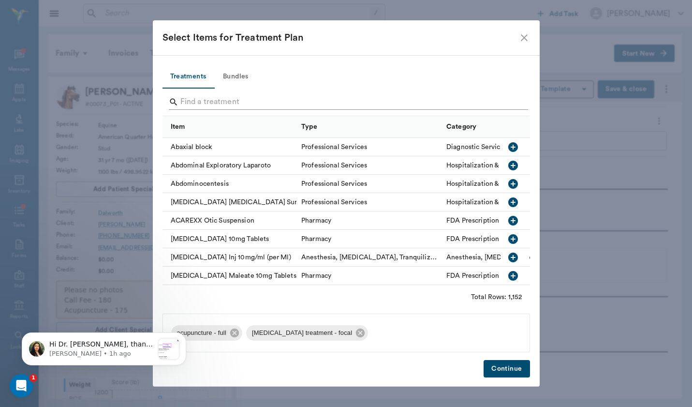
click at [281, 100] on input "Search" at bounding box center [346, 101] width 333 height 15
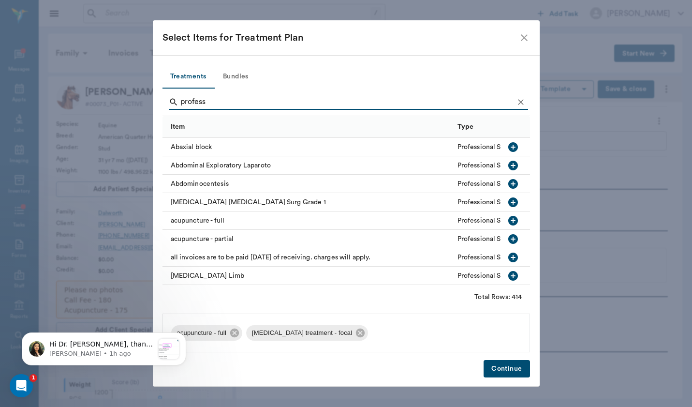
click at [281, 100] on input "profess" at bounding box center [346, 101] width 333 height 15
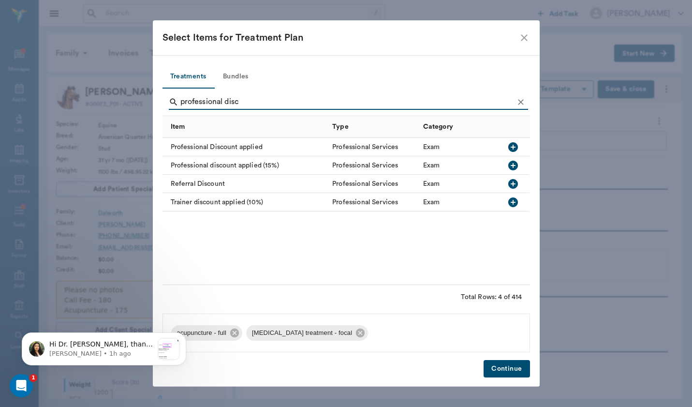
type input "professional disc"
click at [243, 144] on div "Professional Discount applied" at bounding box center [244, 147] width 165 height 18
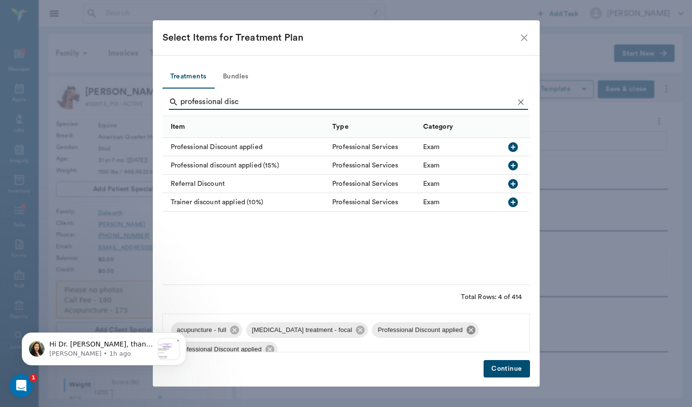
click at [466, 331] on icon at bounding box center [471, 329] width 11 height 11
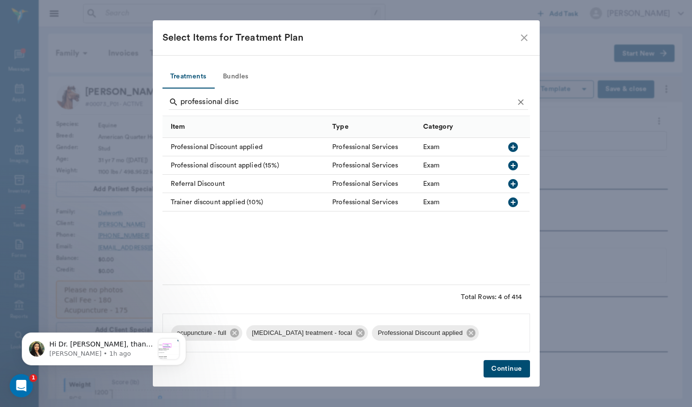
click at [497, 360] on button "Continue" at bounding box center [506, 369] width 46 height 18
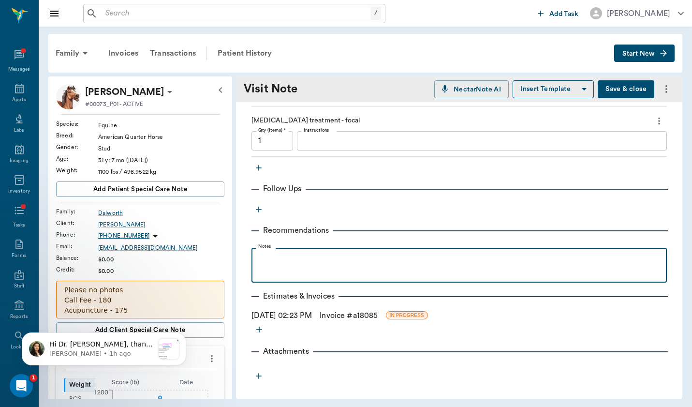
click at [350, 277] on div at bounding box center [459, 264] width 406 height 24
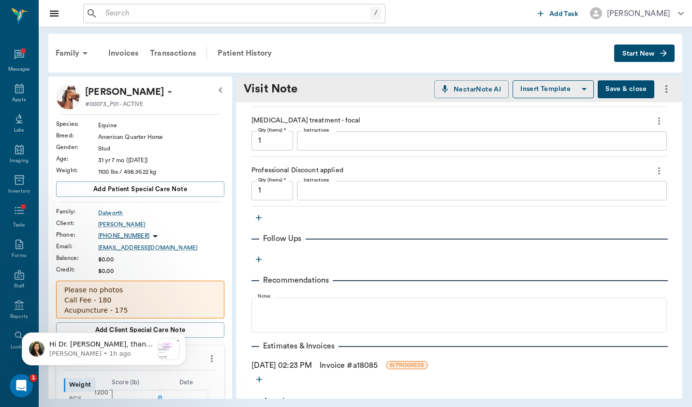
click at [345, 361] on link "Invoice # a18085" at bounding box center [349, 365] width 58 height 12
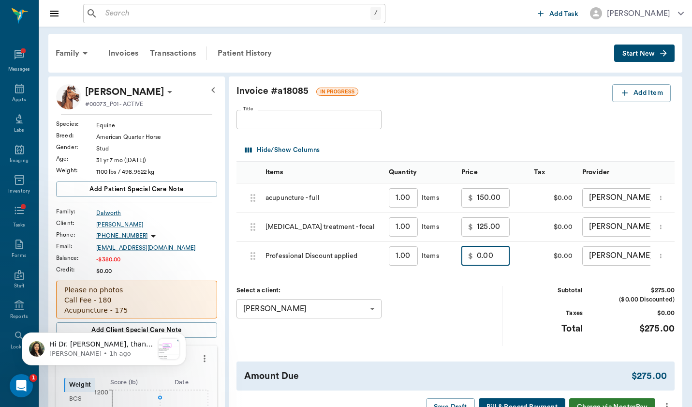
click at [477, 261] on input "0.00" at bounding box center [493, 255] width 33 height 19
type input "-125.00"
click at [451, 323] on div "Select a client: [PERSON_NAME] 64b2b562aa1cb793b3b1c8dc ​" at bounding box center [369, 315] width 266 height 59
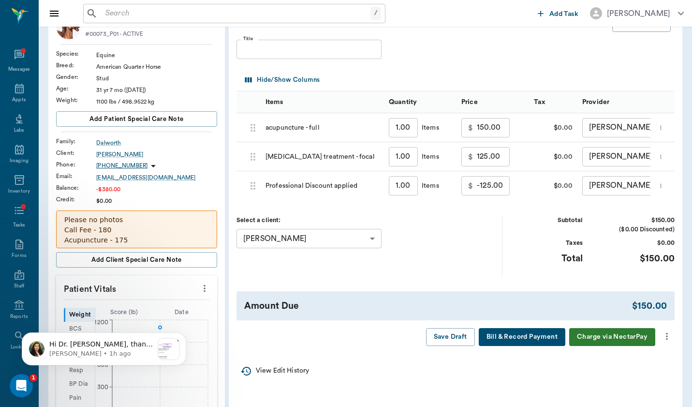
scroll to position [71, 0]
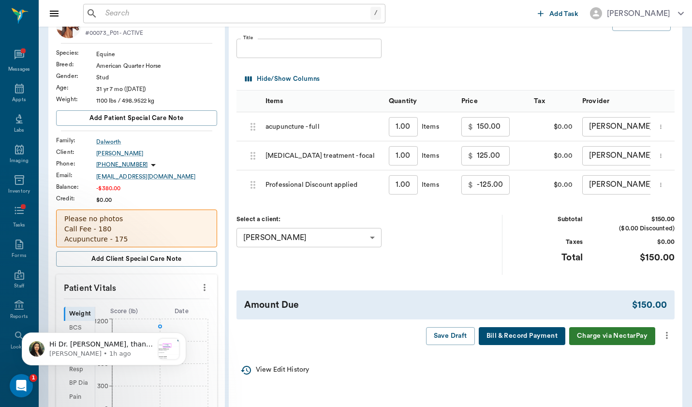
click at [477, 121] on input "150.00" at bounding box center [493, 126] width 33 height 19
type input "175.00"
click at [477, 158] on input "125.00" at bounding box center [493, 155] width 33 height 19
click at [669, 337] on icon "more" at bounding box center [666, 335] width 11 height 12
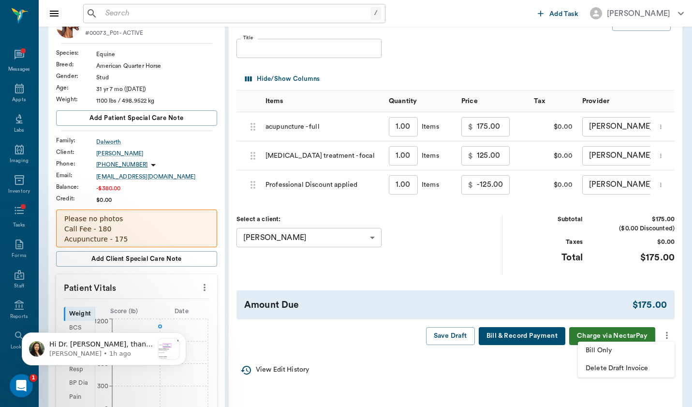
click at [654, 362] on li "Delete Draft Invoice" at bounding box center [626, 368] width 97 height 18
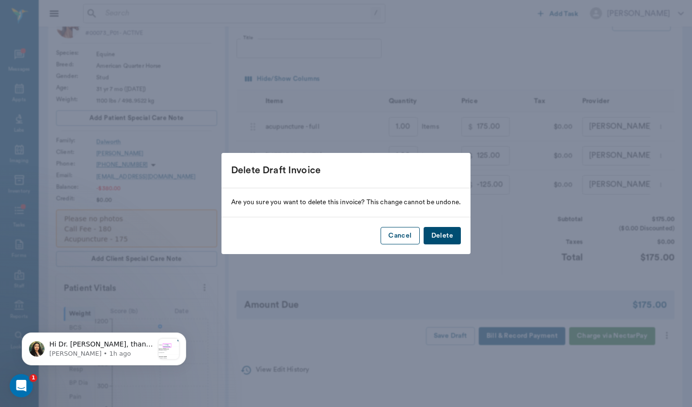
click at [406, 240] on button "Cancel" at bounding box center [399, 236] width 39 height 18
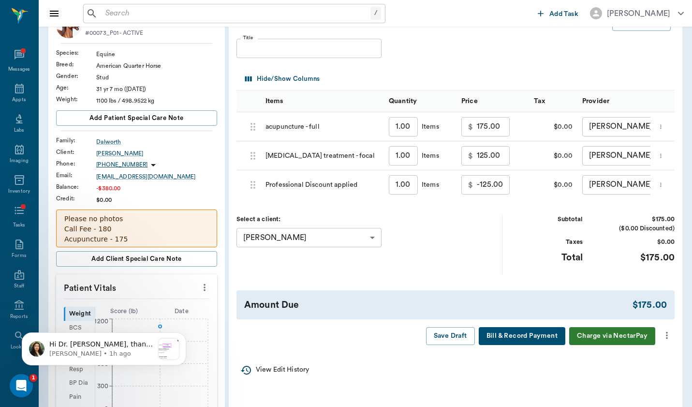
click at [665, 340] on button "more" at bounding box center [666, 335] width 15 height 16
click at [652, 349] on span "Bill Only" at bounding box center [625, 350] width 81 height 10
